Goal: Information Seeking & Learning: Compare options

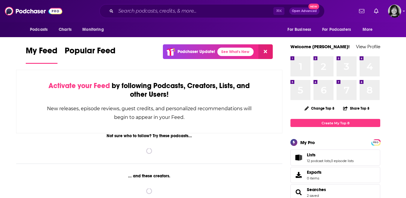
click at [219, 6] on div "⌘ K Open Advanced New" at bounding box center [211, 11] width 225 height 14
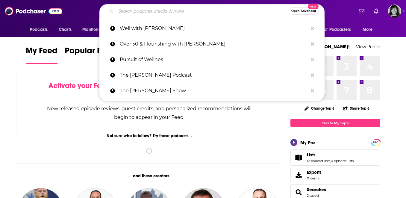
click at [217, 13] on input "Search podcasts, credits, & more..." at bounding box center [202, 11] width 173 height 10
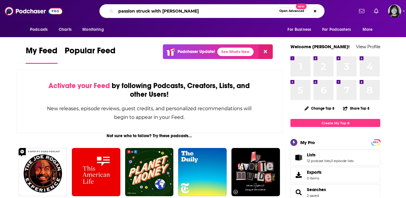
type input "passion struck with [PERSON_NAME]"
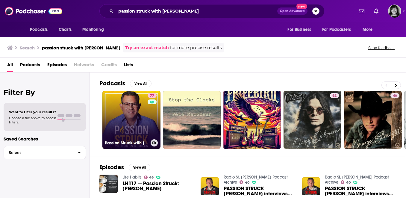
click at [125, 118] on link "77 Passion Struck with [PERSON_NAME]" at bounding box center [131, 120] width 58 height 58
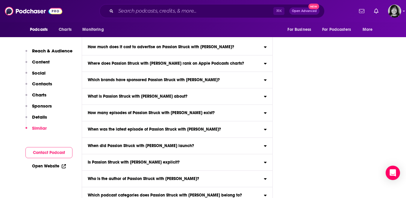
scroll to position [3248, 0]
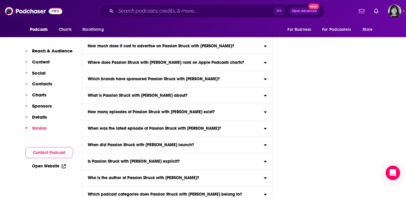
click at [39, 95] on p "Charts" at bounding box center [39, 95] width 14 height 6
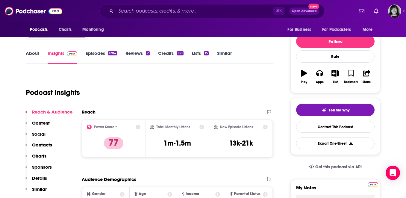
scroll to position [67, 0]
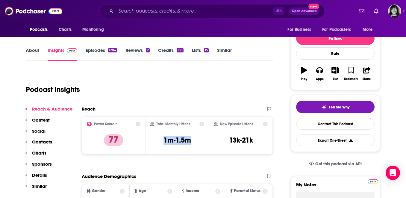
drag, startPoint x: 195, startPoint y: 142, endPoint x: 162, endPoint y: 142, distance: 32.9
click at [162, 142] on div "Total Monthly Listens 1m-1.5m" at bounding box center [177, 135] width 54 height 28
copy h3 "1m-1.5m"
click at [182, 13] on input "Search podcasts, credits, & more..." at bounding box center [194, 11] width 157 height 10
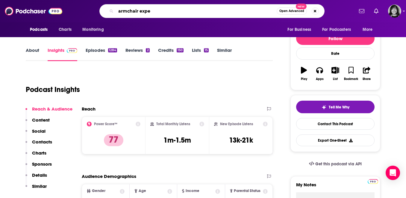
type input "armchair exper"
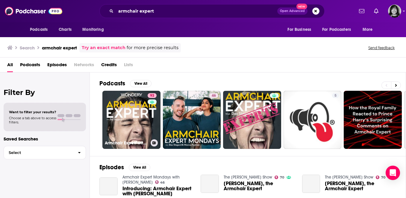
scroll to position [6, 0]
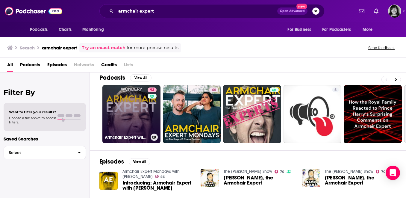
click at [140, 119] on link "93 Armchair Expert with [PERSON_NAME]" at bounding box center [131, 114] width 58 height 58
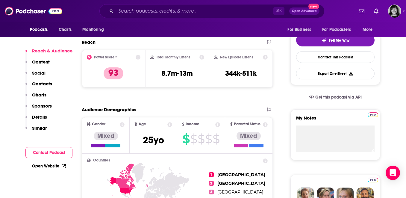
scroll to position [139, 0]
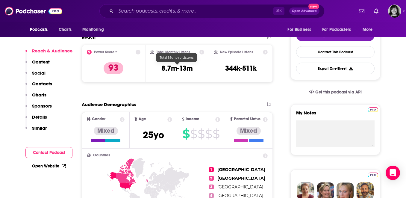
click at [175, 69] on h3 "8.7m-13m" at bounding box center [176, 68] width 31 height 9
copy div "8.7m-13m"
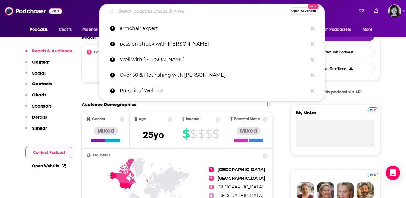
click at [158, 12] on input "Search podcasts, credits, & more..." at bounding box center [202, 11] width 173 height 10
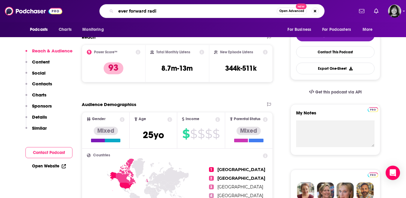
type input "ever forward radio"
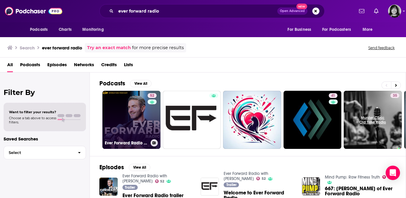
drag, startPoint x: 128, startPoint y: 146, endPoint x: 128, endPoint y: 141, distance: 5.1
click at [128, 141] on h3 "Ever Forward Radio with [PERSON_NAME]" at bounding box center [126, 142] width 43 height 5
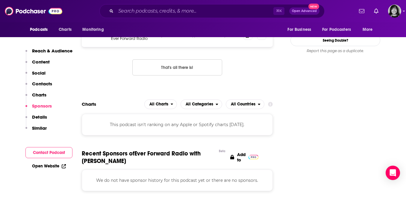
scroll to position [681, 0]
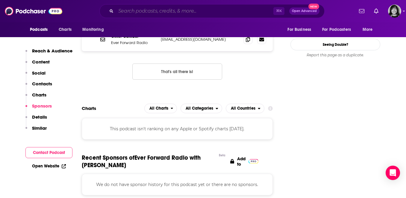
click at [198, 12] on input "Search podcasts, credits, & more..." at bounding box center [194, 11] width 157 height 10
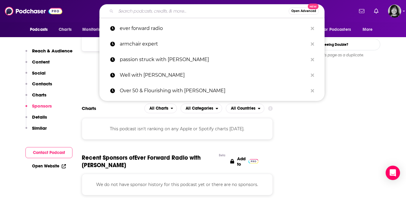
paste input "Feel Good with [PERSON_NAME]"
type input "Feel Good with [PERSON_NAME]"
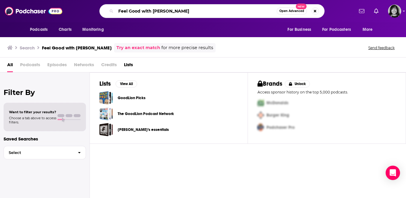
click at [142, 10] on input "Feel Good with [PERSON_NAME]" at bounding box center [196, 11] width 161 height 10
click at [158, 10] on input "Feel Good podcastwith [PERSON_NAME]" at bounding box center [196, 11] width 161 height 10
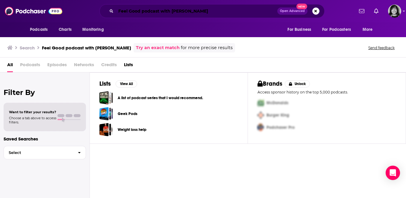
click at [209, 11] on input "Feel Good podcast with [PERSON_NAME]" at bounding box center [196, 11] width 161 height 10
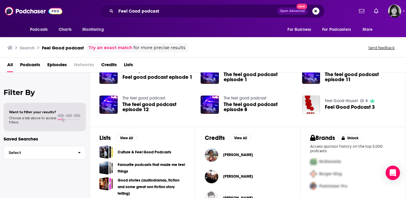
scroll to position [144, 0]
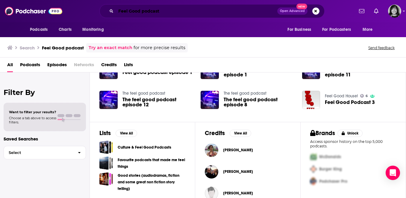
click at [174, 7] on input "Feel Good podcast" at bounding box center [196, 11] width 161 height 10
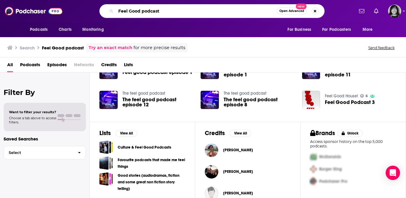
click at [174, 7] on input "Feel Good podcast" at bounding box center [196, 11] width 161 height 10
paste input "with [PERSON_NAME]"
drag, startPoint x: 151, startPoint y: 10, endPoint x: 66, endPoint y: 10, distance: 85.0
click at [66, 10] on div "Podcasts Charts Monitoring Feel Good with [PERSON_NAME] Open Advanced New For B…" at bounding box center [209, 11] width 288 height 14
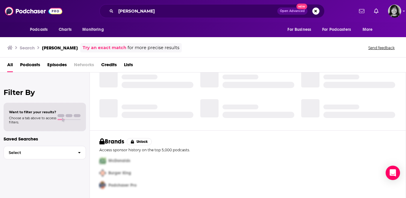
scroll to position [41, 0]
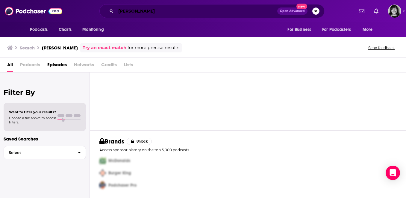
click at [120, 10] on input "[PERSON_NAME]" at bounding box center [196, 11] width 161 height 10
click at [200, 11] on input "[PERSON_NAME]" at bounding box center [196, 11] width 161 height 10
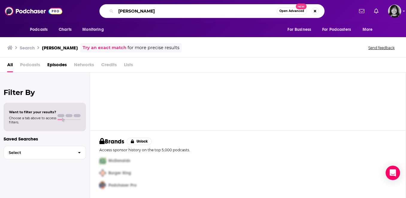
click at [200, 11] on input "[PERSON_NAME]" at bounding box center [196, 11] width 161 height 10
paste input "Feel Good Podcast with [PERSON_NAME]"
type input "Feel Good Podcast with [PERSON_NAME]"
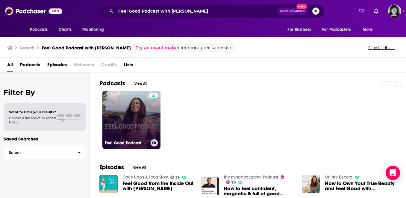
click at [136, 114] on link "Feel Good Podcast with [PERSON_NAME]" at bounding box center [131, 120] width 58 height 58
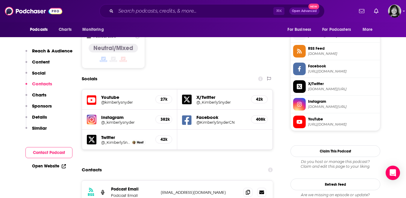
scroll to position [483, 0]
click at [218, 9] on input "Search podcasts, credits, & more..." at bounding box center [194, 11] width 157 height 10
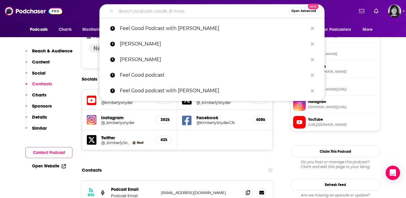
paste input "Making Space with [PERSON_NAME]"
type input "Making Space with [PERSON_NAME]"
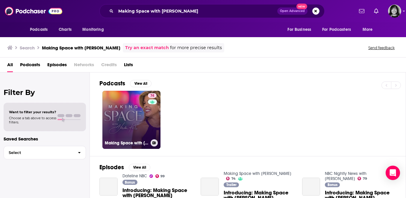
click at [128, 134] on link "74 Making Space with [PERSON_NAME]" at bounding box center [131, 120] width 58 height 58
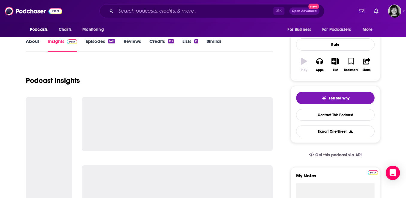
scroll to position [92, 0]
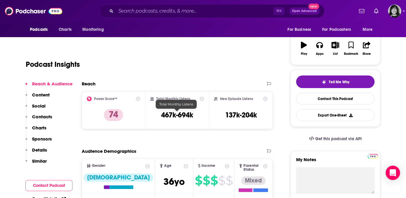
click at [169, 114] on h3 "467k-694k" at bounding box center [177, 114] width 32 height 9
copy div "467k-694k"
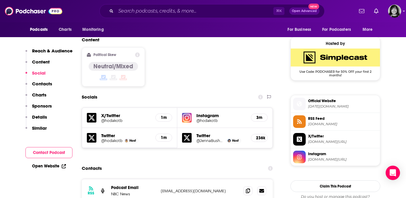
scroll to position [465, 0]
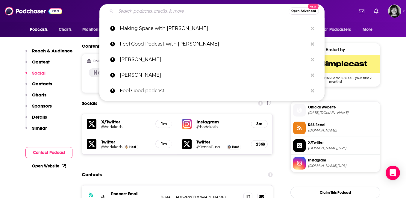
click at [206, 11] on input "Search podcasts, credits, & more..." at bounding box center [202, 11] width 173 height 10
paste input "The [PERSON_NAME] Podcast"
type input "The [PERSON_NAME] Podcast"
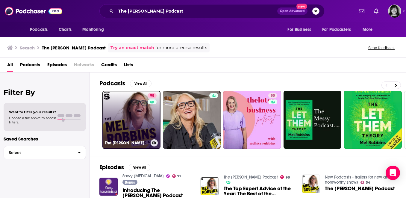
click at [128, 114] on link "98 The [PERSON_NAME] Podcast" at bounding box center [131, 120] width 58 height 58
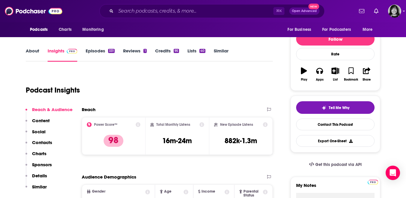
scroll to position [86, 0]
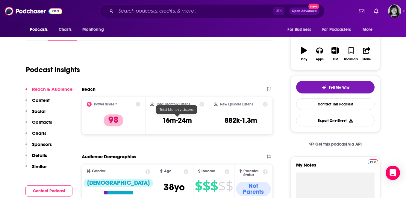
click at [177, 116] on div at bounding box center [177, 114] width 5 height 5
click at [177, 122] on h3 "16m-24m" at bounding box center [177, 120] width 30 height 9
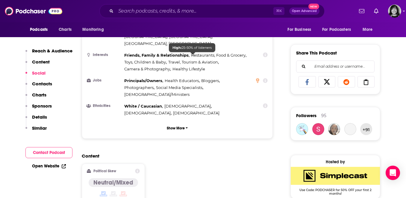
scroll to position [460, 0]
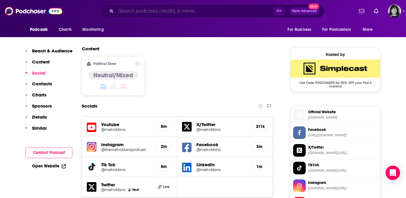
click at [203, 10] on input "Search podcasts, credits, & more..." at bounding box center [194, 11] width 157 height 10
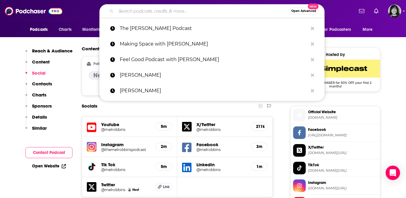
paste input "The Motherly Podcast"
type input "The Motherly Podcast"
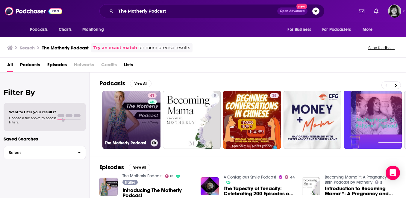
click at [128, 111] on link "61 The Motherly Podcast" at bounding box center [131, 120] width 58 height 58
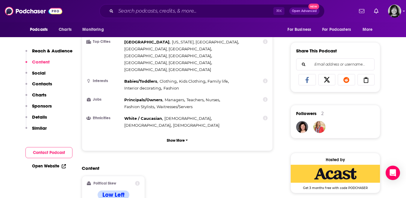
scroll to position [309, 0]
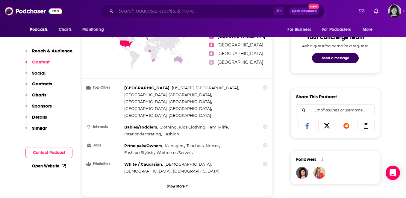
click at [208, 12] on input "Search podcasts, credits, & more..." at bounding box center [194, 11] width 157 height 10
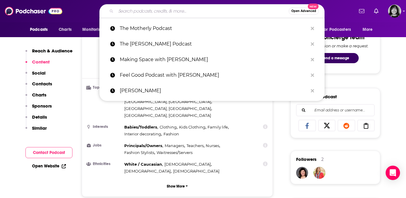
paste input "Whine Down with [PERSON_NAME]"
type input "Whine Down with [PERSON_NAME]"
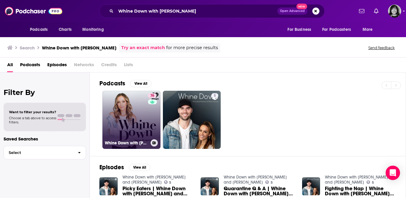
click at [147, 115] on link "76 Whine Down with [PERSON_NAME]" at bounding box center [131, 120] width 58 height 58
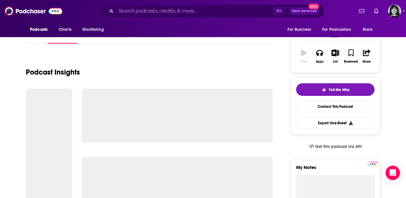
scroll to position [104, 0]
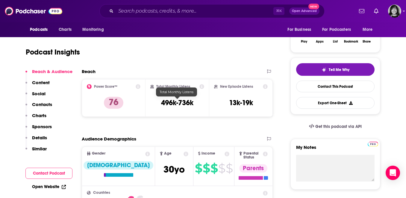
click at [169, 100] on h3 "496k-736k" at bounding box center [177, 102] width 32 height 9
copy div "496k-736k"
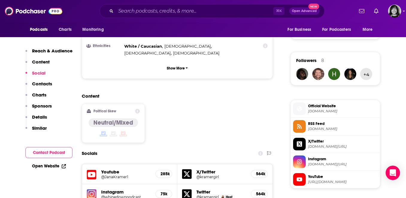
scroll to position [430, 0]
